Goal: Task Accomplishment & Management: Manage account settings

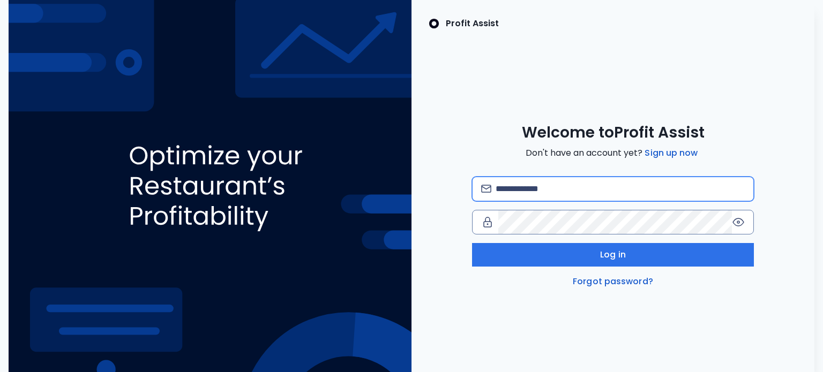
click at [571, 194] on input "email" at bounding box center [620, 189] width 250 height 24
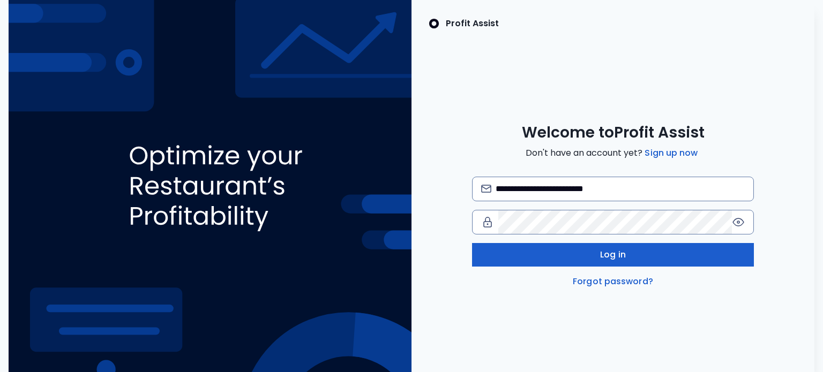
click at [604, 257] on span "Log in" at bounding box center [613, 255] width 26 height 13
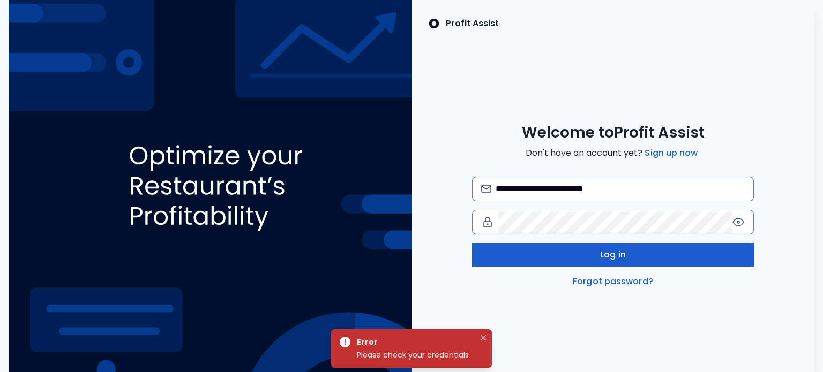
click at [604, 257] on span "Log in" at bounding box center [613, 255] width 26 height 13
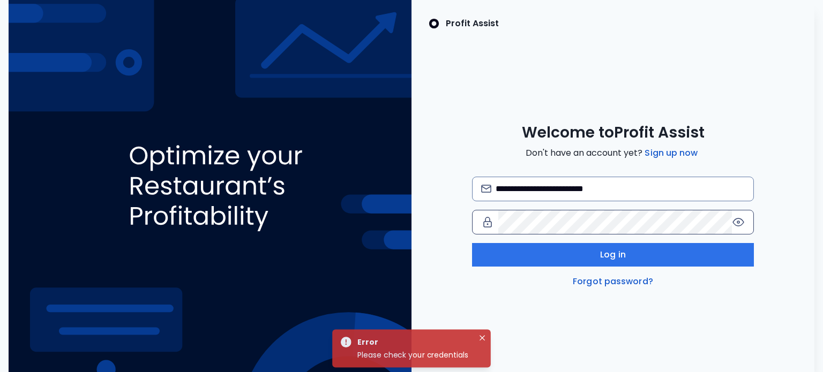
click at [742, 223] on icon at bounding box center [738, 222] width 13 height 13
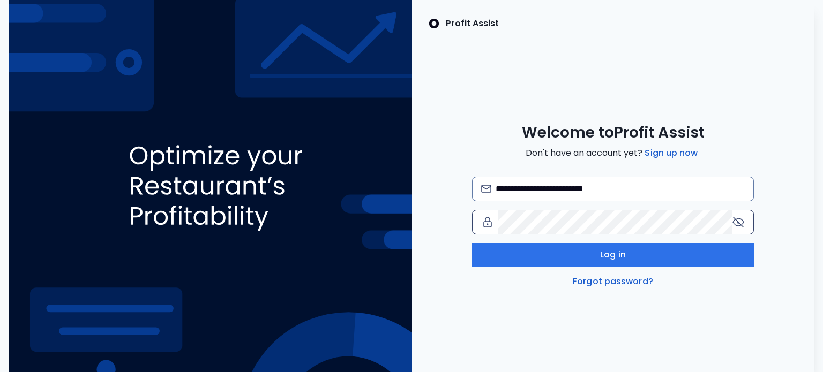
click at [742, 223] on icon at bounding box center [738, 222] width 13 height 13
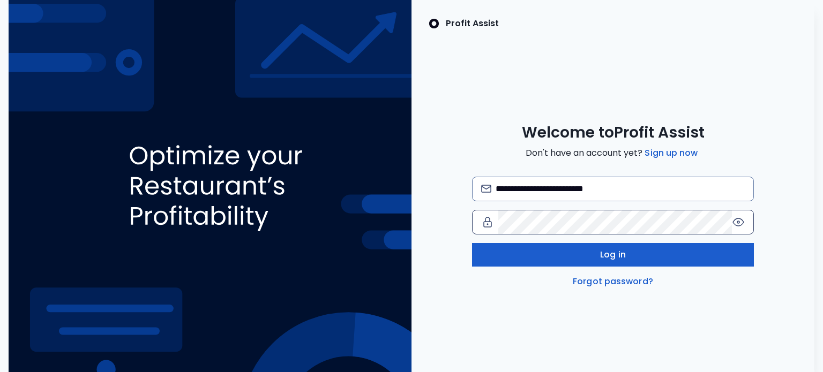
click at [518, 261] on button "Log in" at bounding box center [613, 255] width 282 height 24
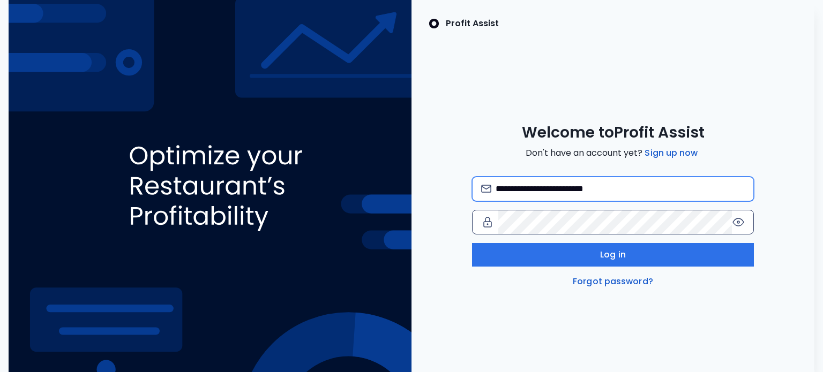
click at [673, 192] on input "**********" at bounding box center [620, 189] width 250 height 24
type input "*"
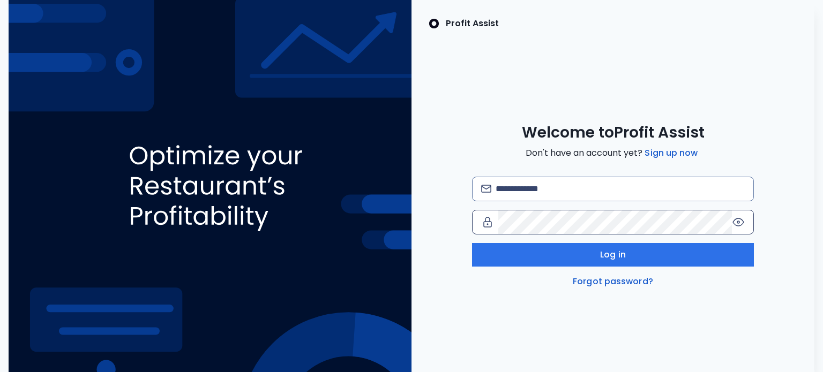
click at [592, 331] on div "Profit Assist Welcome to Profit Assist Don't have an account yet? Sign up now L…" at bounding box center [612, 186] width 403 height 372
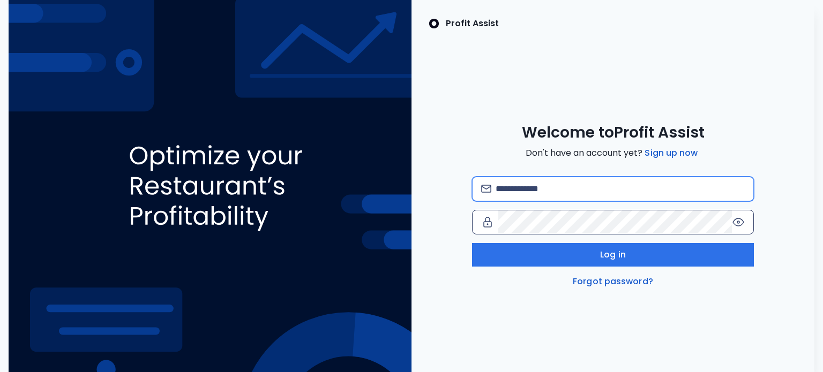
click at [527, 193] on input "email" at bounding box center [620, 189] width 250 height 24
type input "**********"
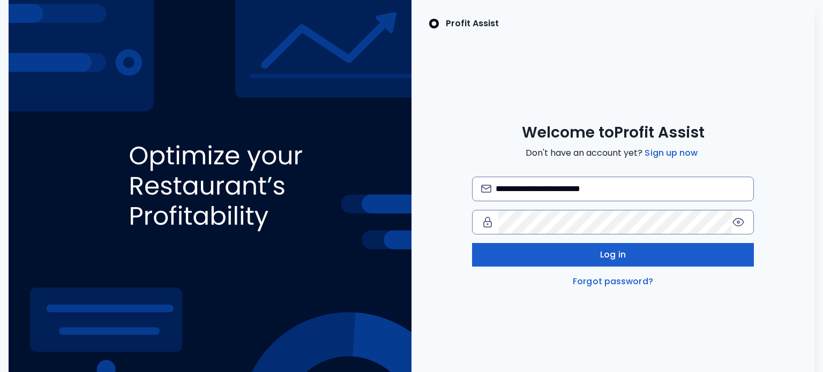
click at [504, 257] on button "Log in" at bounding box center [613, 255] width 282 height 24
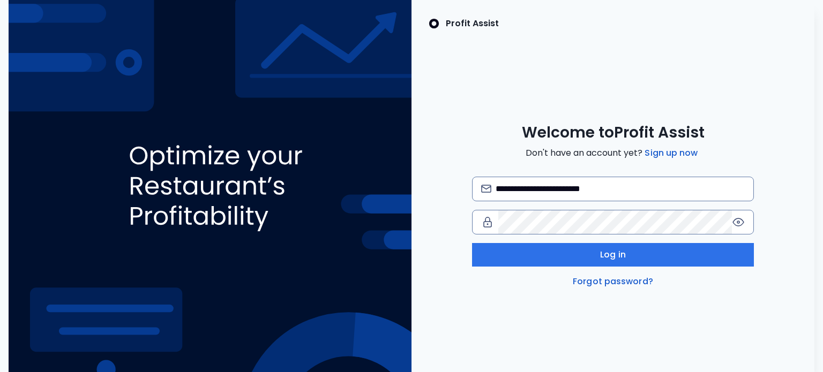
click at [737, 224] on icon at bounding box center [738, 222] width 13 height 13
